Goal: Information Seeking & Learning: Learn about a topic

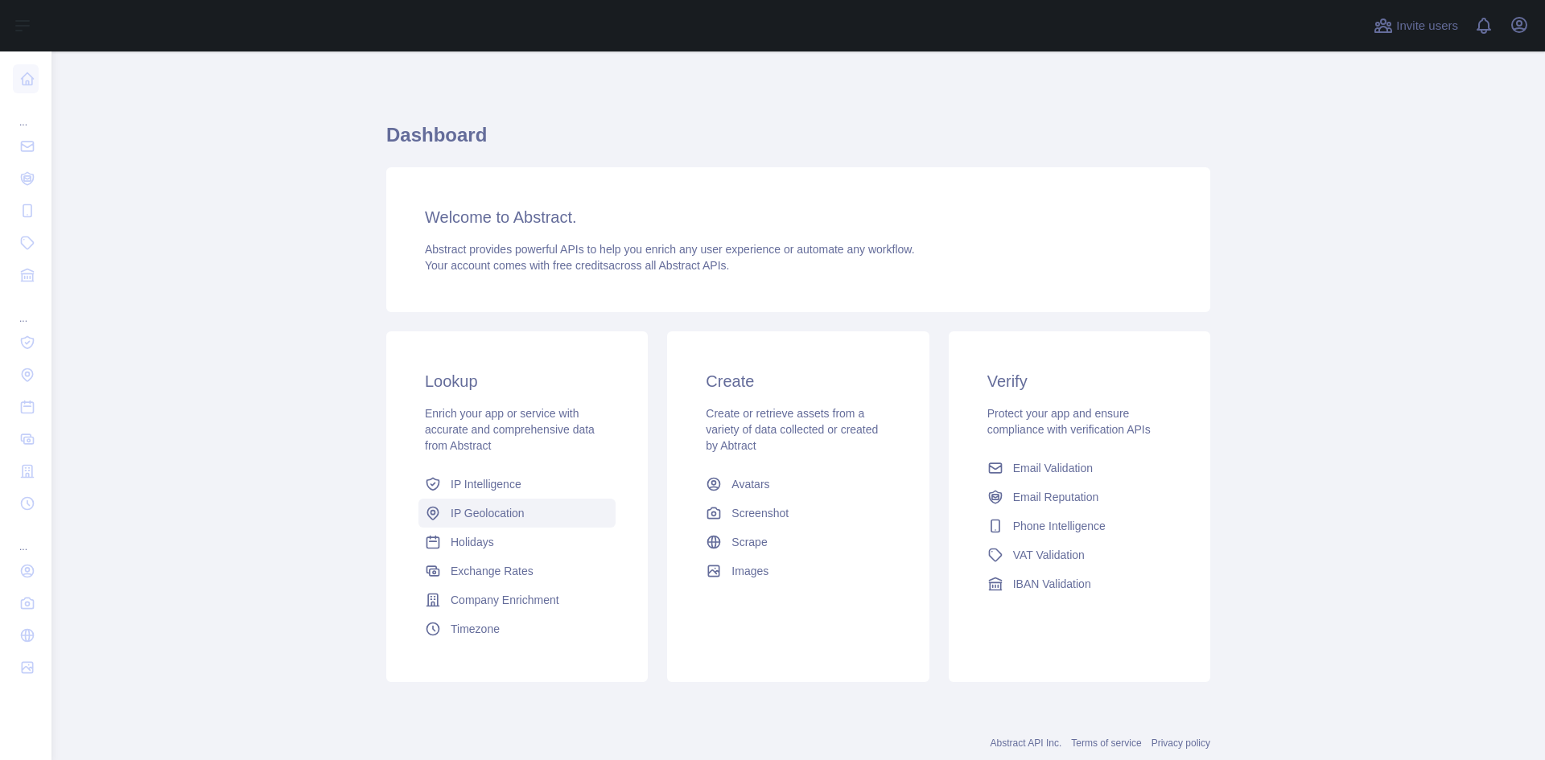
click at [542, 521] on div "Lookup Enrich your app or service with accurate and comprehensive data from Abs…" at bounding box center [517, 507] width 262 height 351
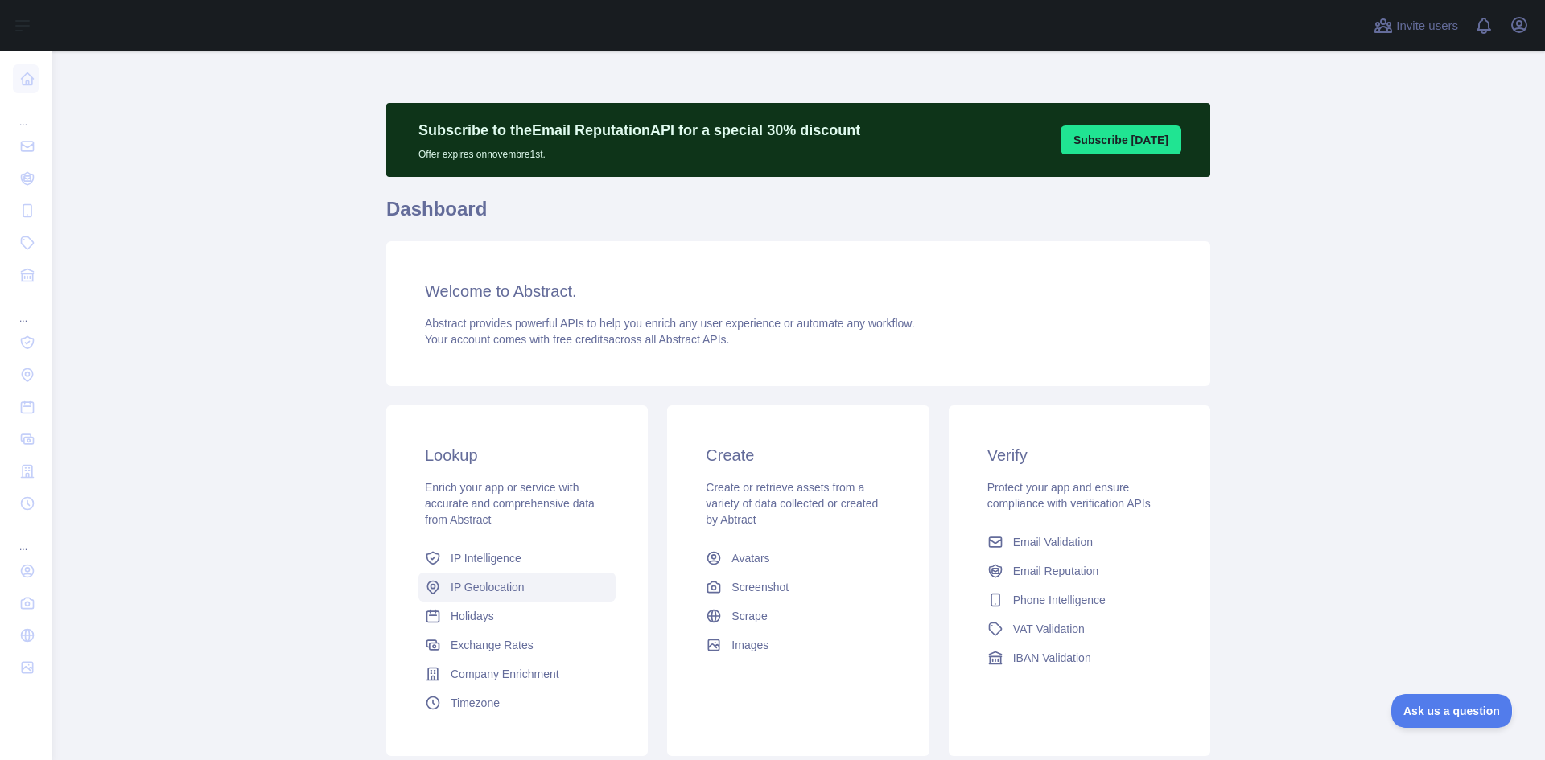
click at [500, 587] on span "IP Geolocation" at bounding box center [488, 587] width 74 height 16
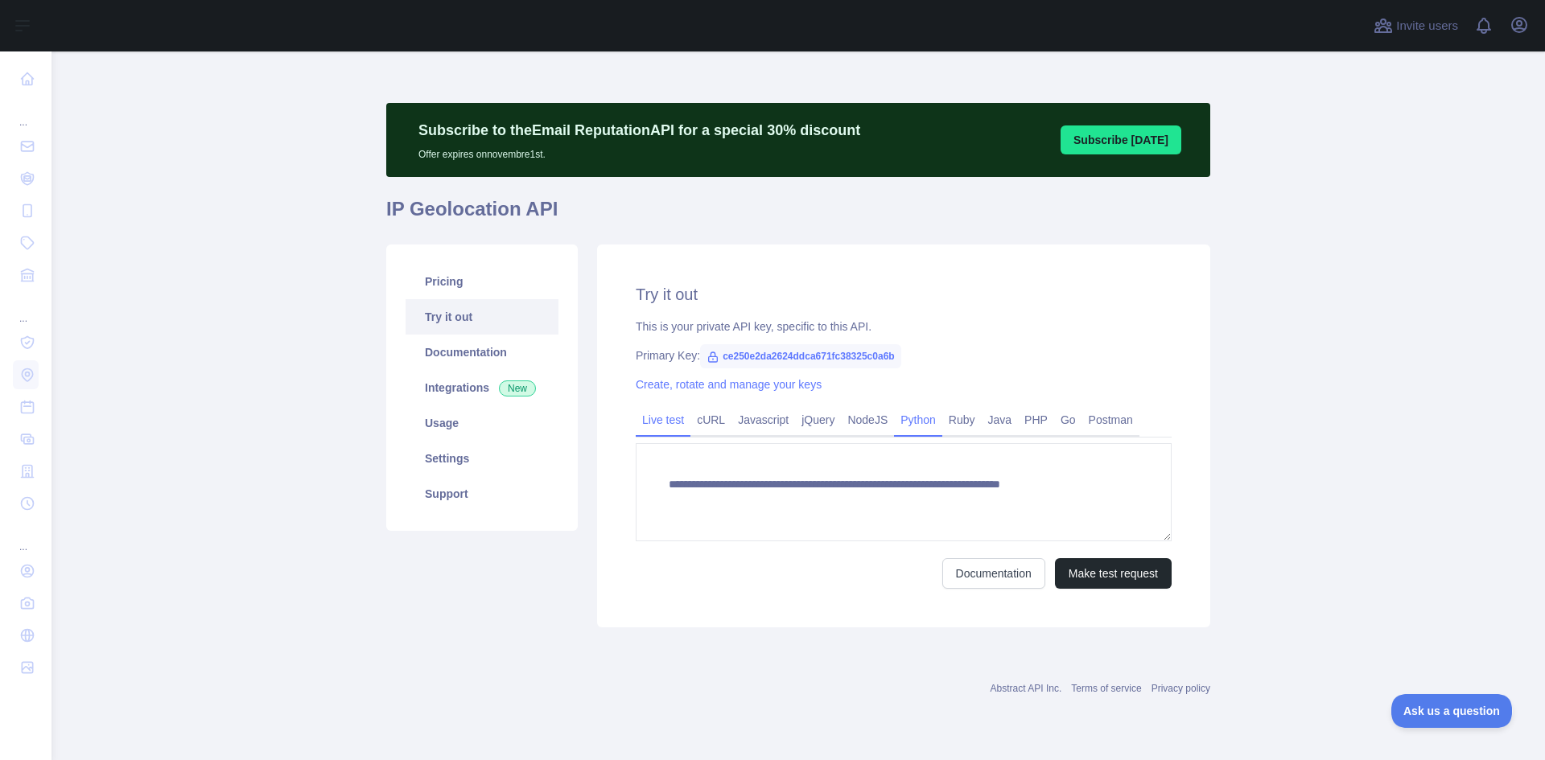
type textarea "**********"
click at [484, 393] on link "Integrations New" at bounding box center [482, 387] width 153 height 35
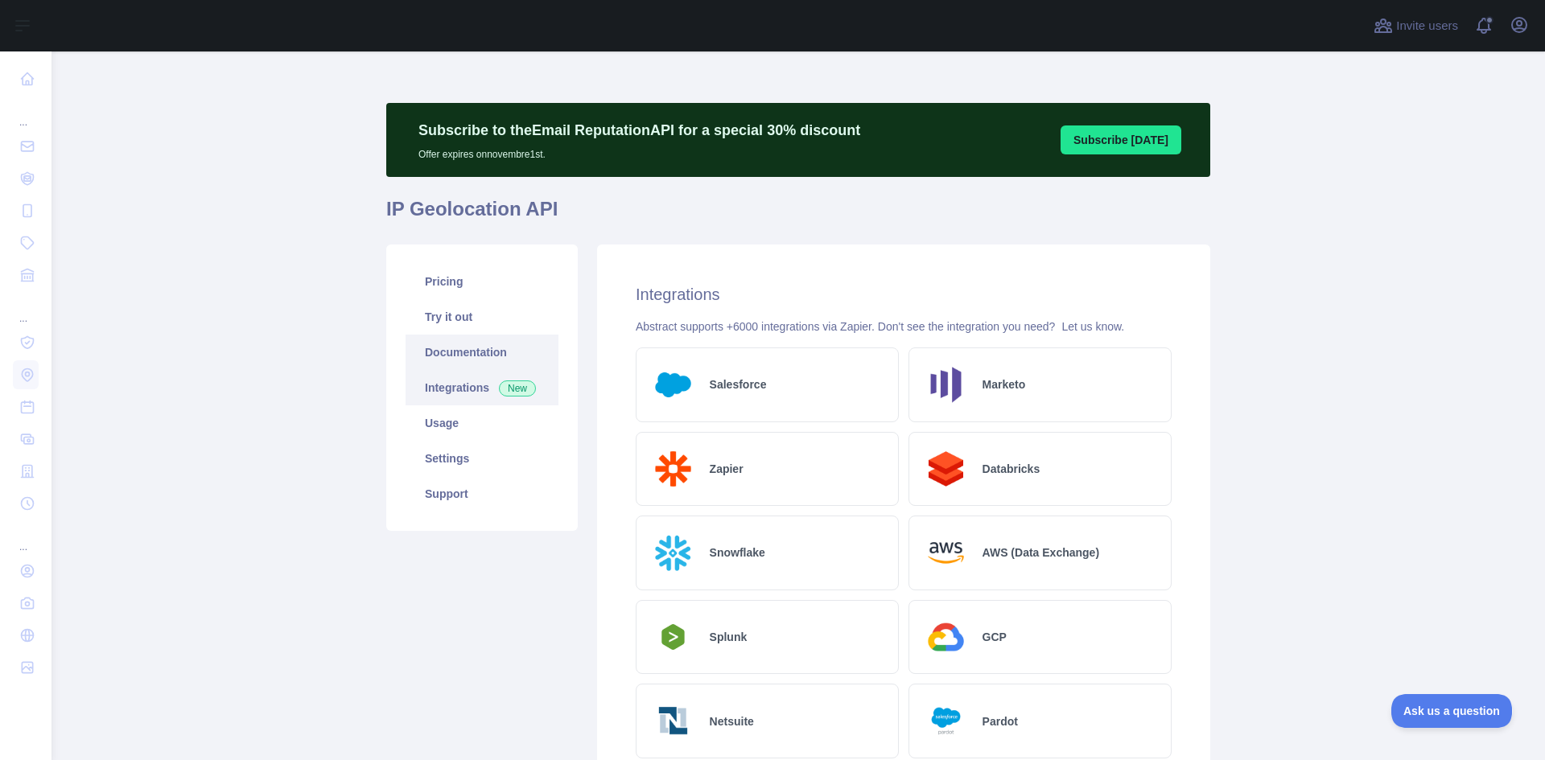
click at [466, 353] on link "Documentation" at bounding box center [482, 352] width 153 height 35
click at [476, 447] on link "Settings" at bounding box center [482, 458] width 153 height 35
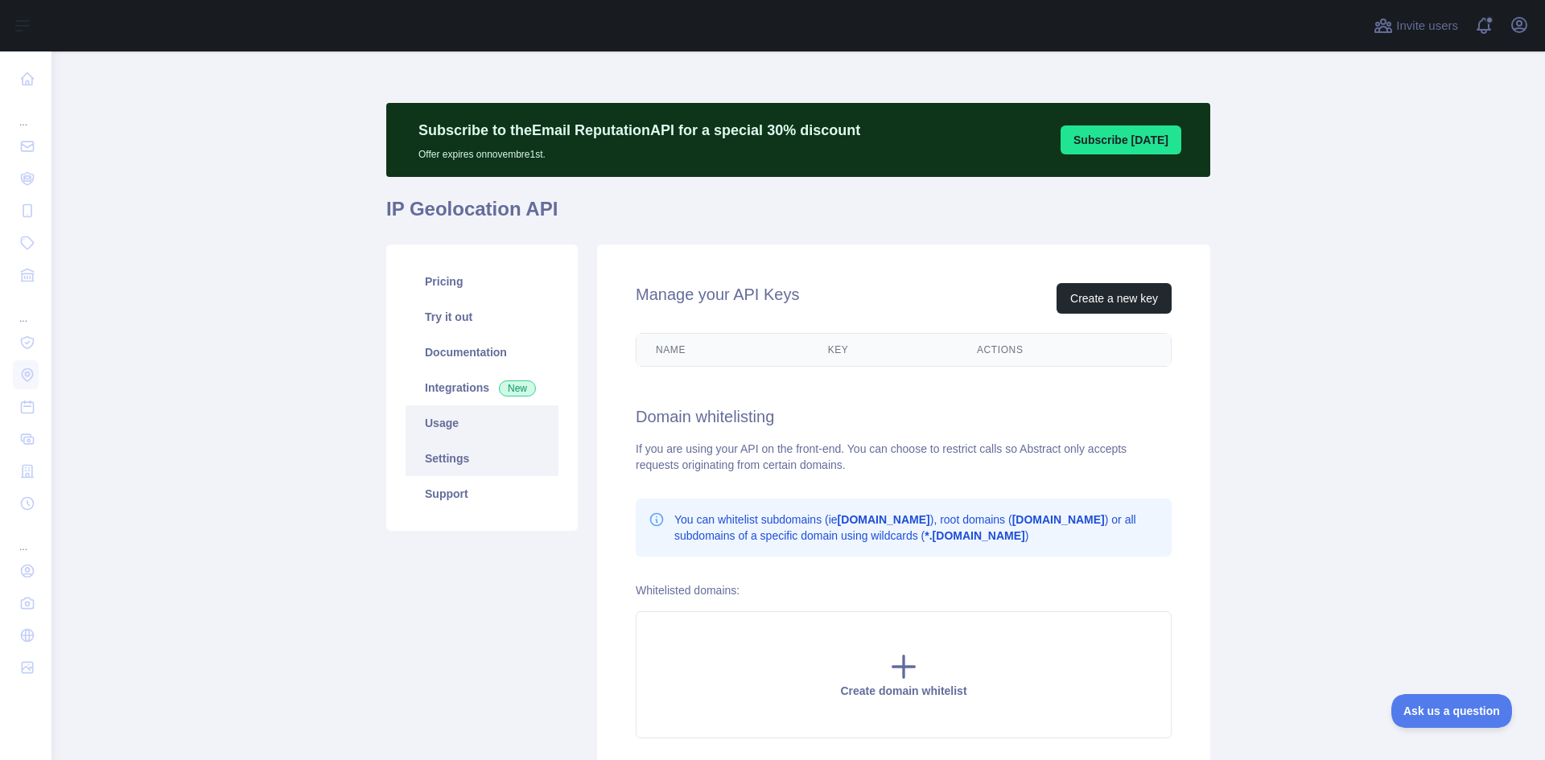
click at [469, 430] on link "Usage" at bounding box center [482, 423] width 153 height 35
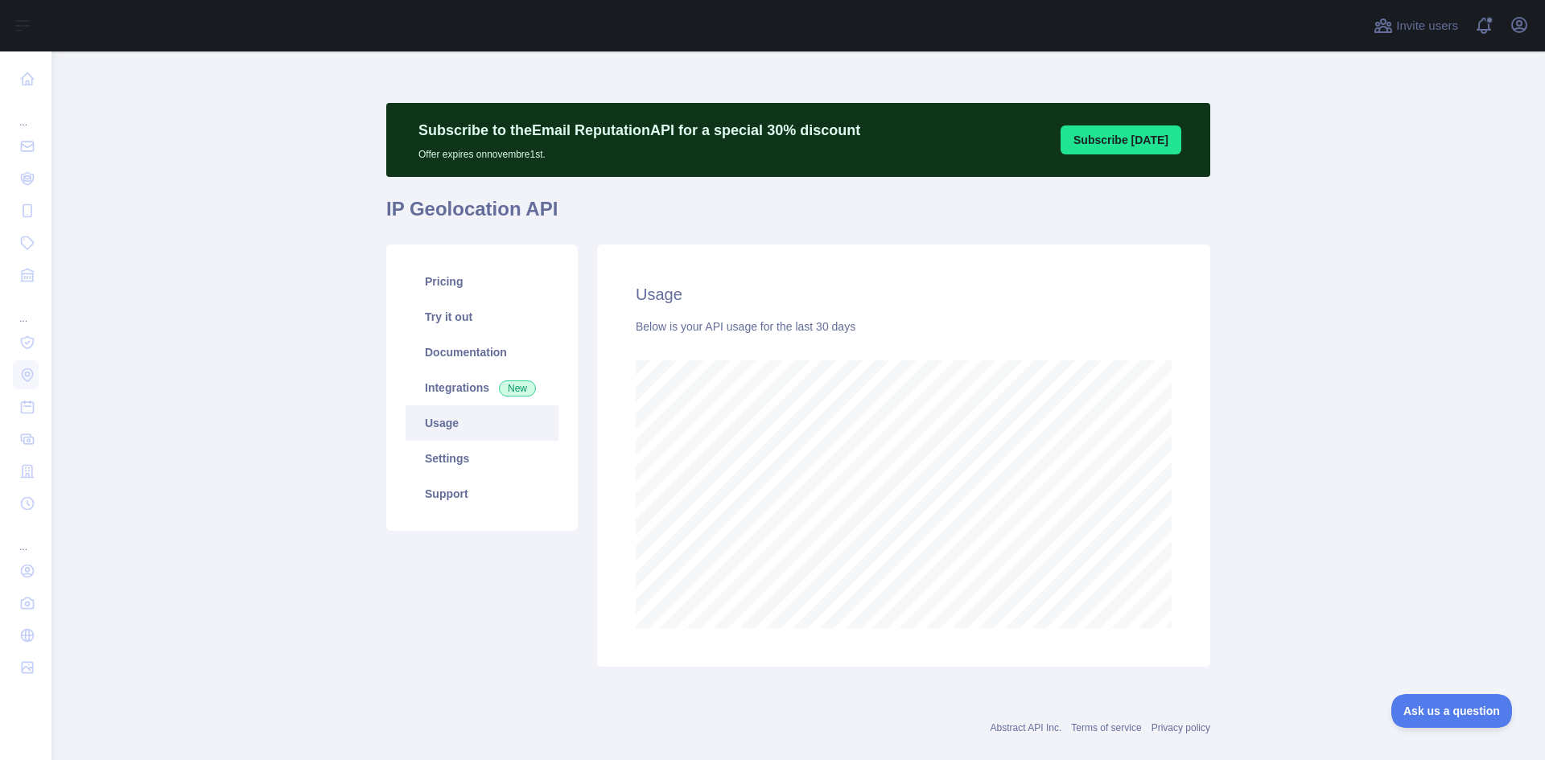
scroll to position [709, 1481]
click at [466, 290] on link "Pricing" at bounding box center [482, 281] width 153 height 35
